Goal: Navigation & Orientation: Find specific page/section

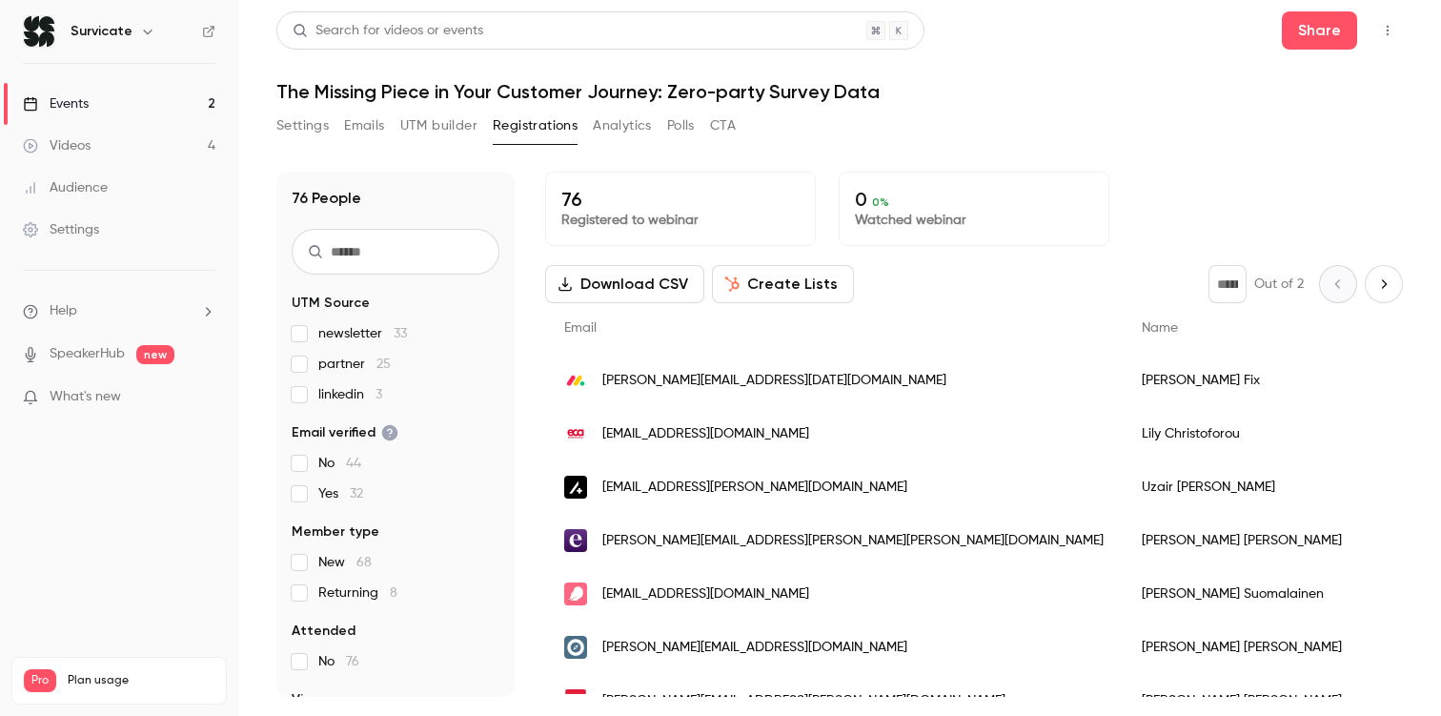
click at [90, 105] on link "Events 2" at bounding box center [119, 104] width 238 height 42
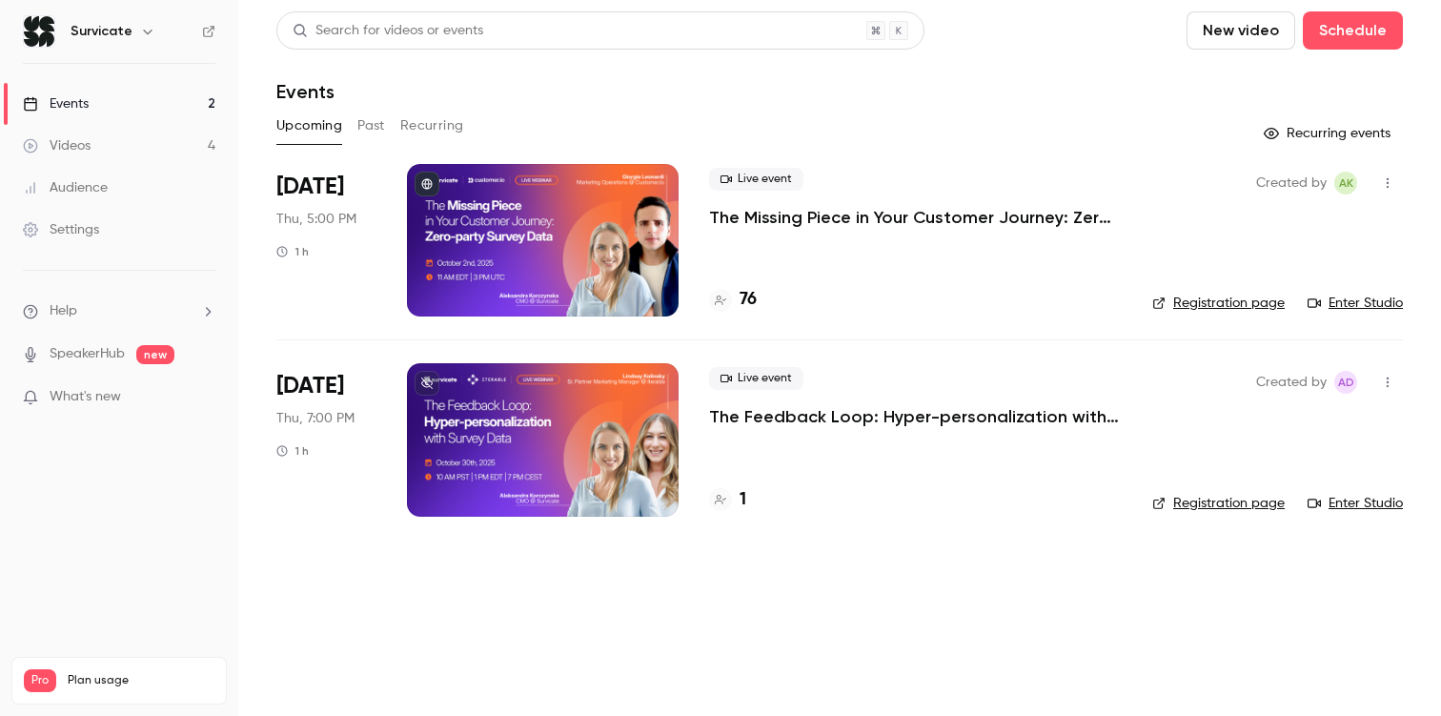
click at [740, 227] on p "The Missing Piece in Your Customer Journey: Zero-party Survey Data" at bounding box center [915, 217] width 413 height 23
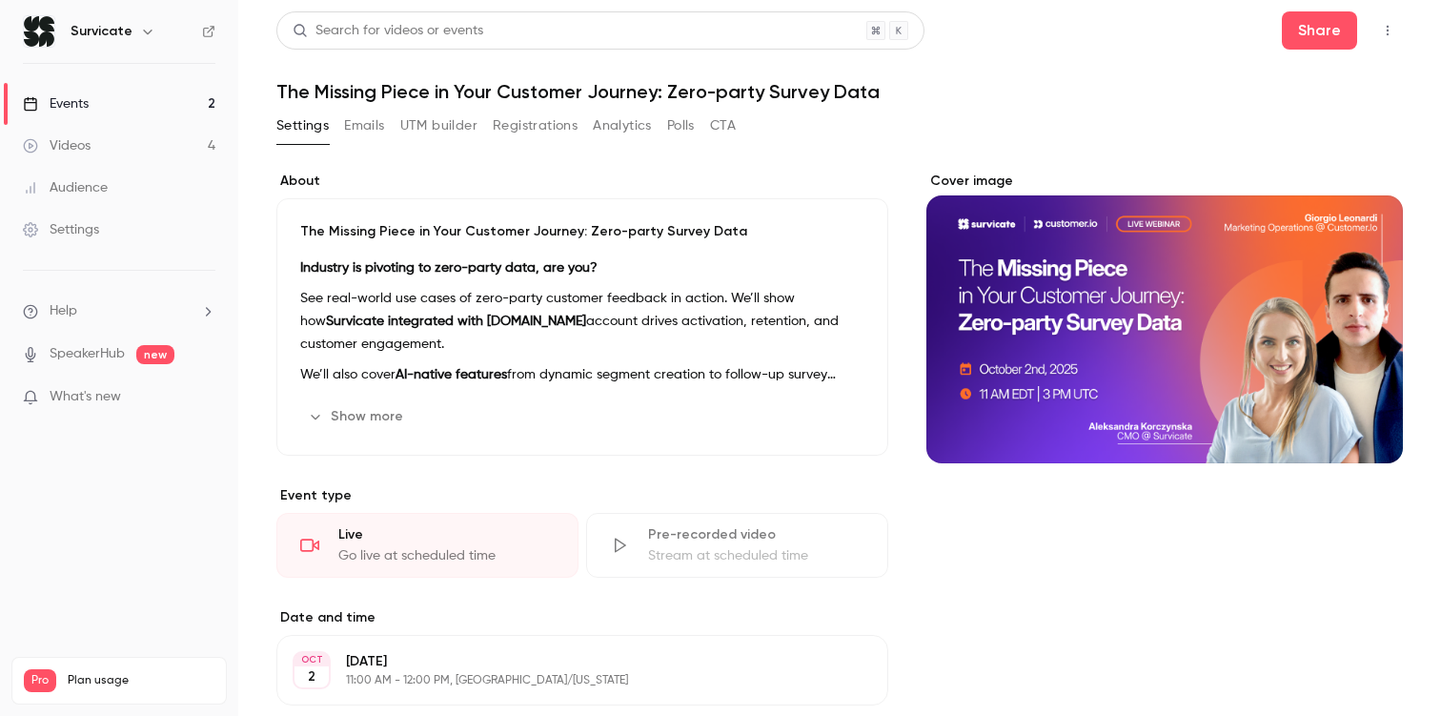
click at [1381, 31] on icon "button" at bounding box center [1387, 30] width 15 height 13
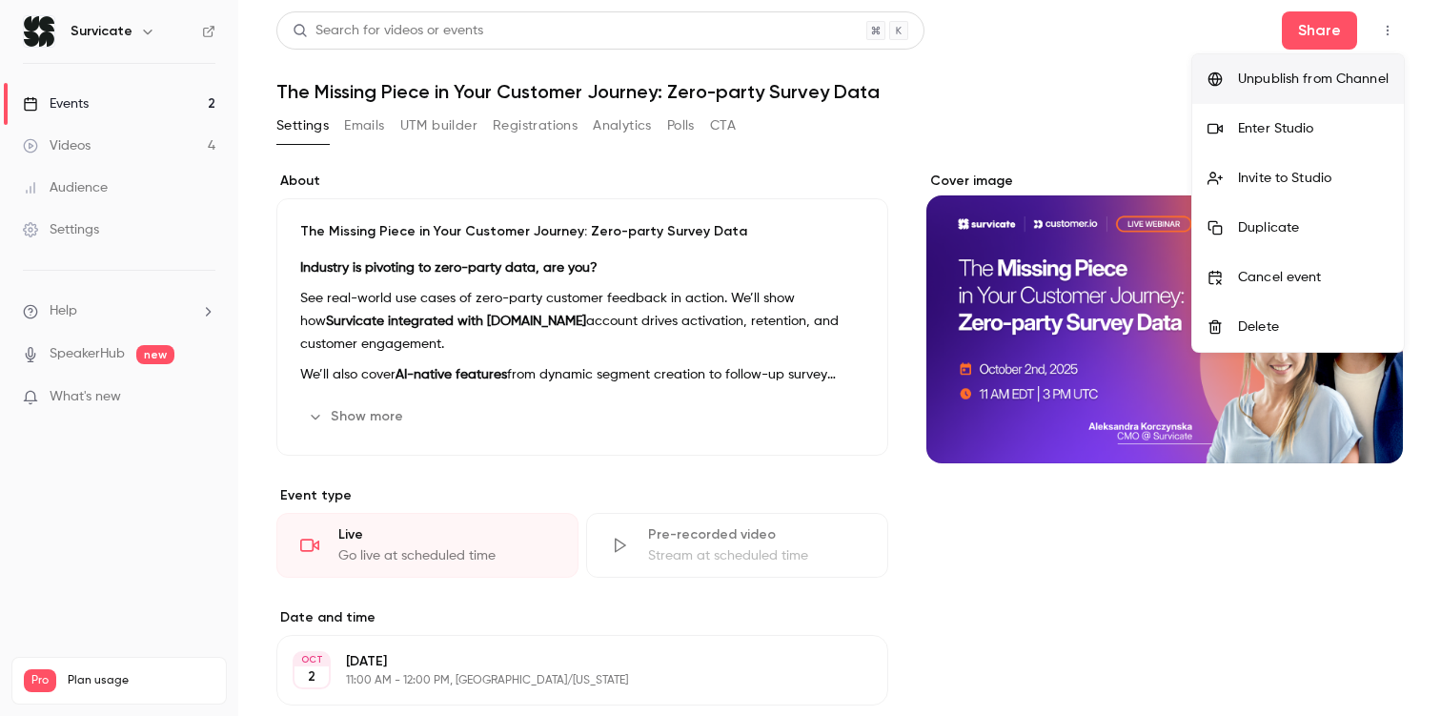
click at [1322, 134] on div "Enter Studio" at bounding box center [1313, 128] width 151 height 19
